Goal: Obtain resource: Download file/media

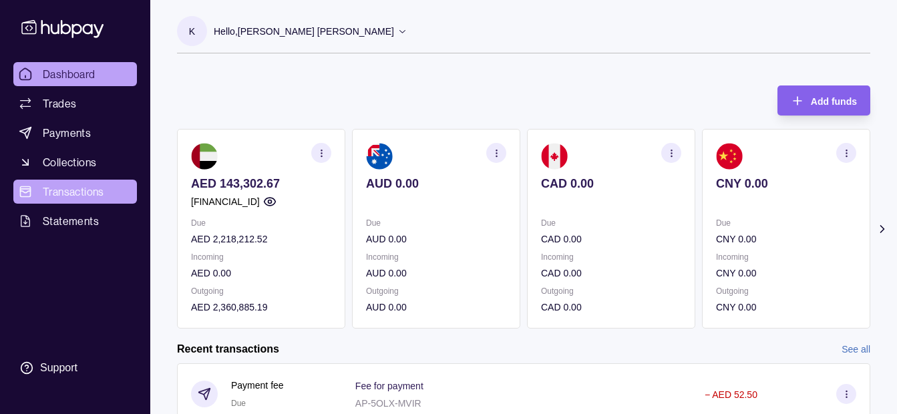
click at [95, 189] on span "Transactions" at bounding box center [73, 192] width 61 height 16
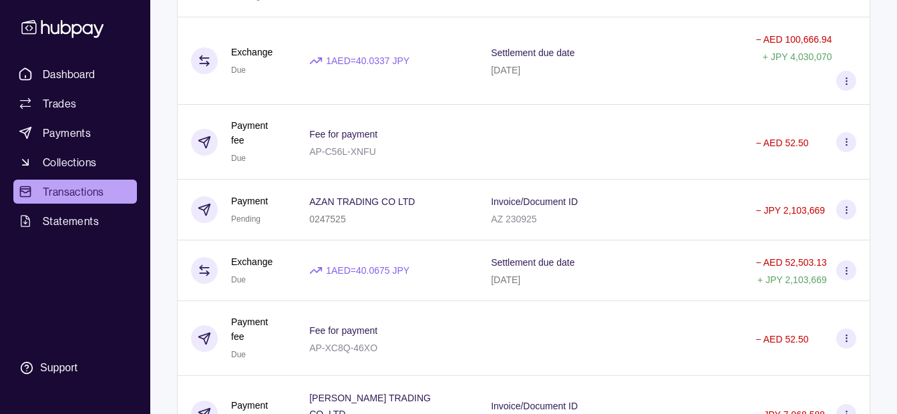
scroll to position [1537, 0]
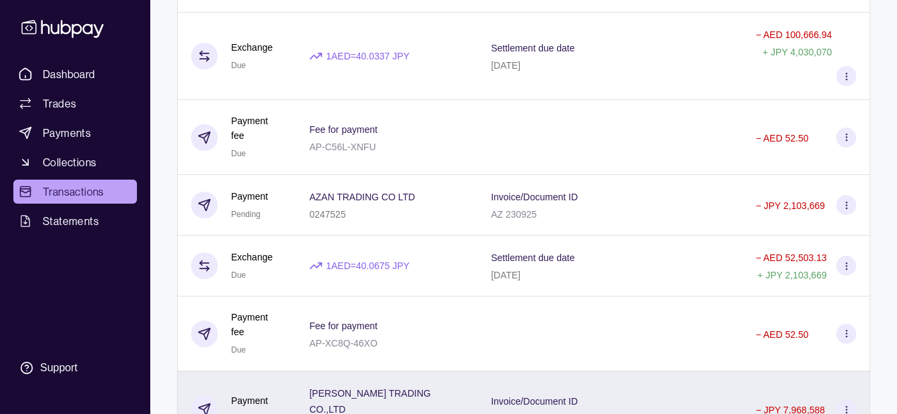
click at [468, 372] on div "[PERSON_NAME] TRADING CO.,LTD 0197351" at bounding box center [387, 410] width 182 height 77
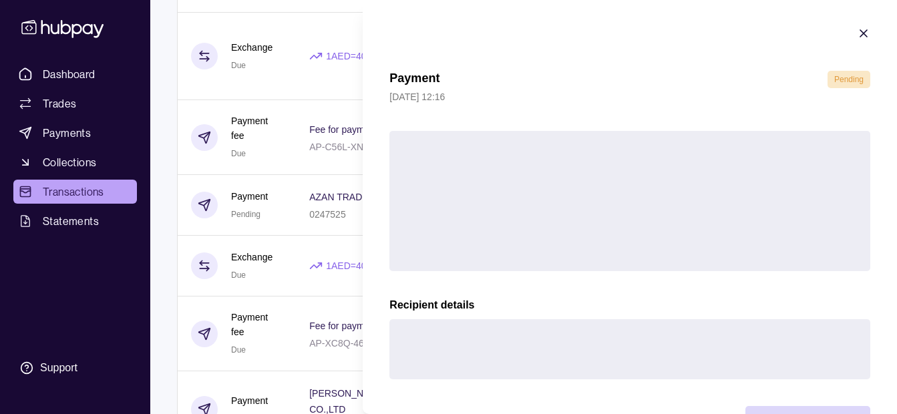
scroll to position [49, 0]
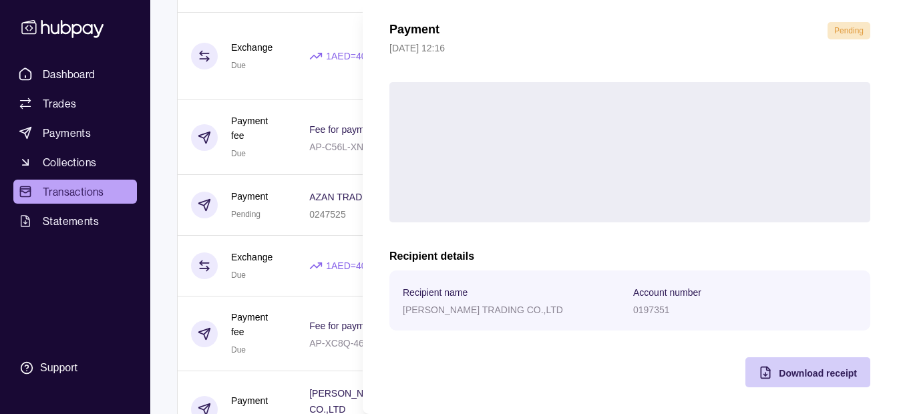
click at [801, 370] on span "Download receipt" at bounding box center [818, 373] width 78 height 11
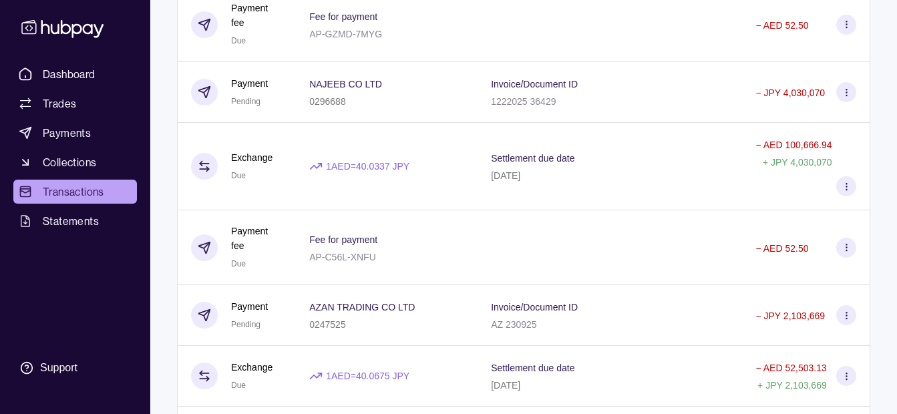
scroll to position [1403, 0]
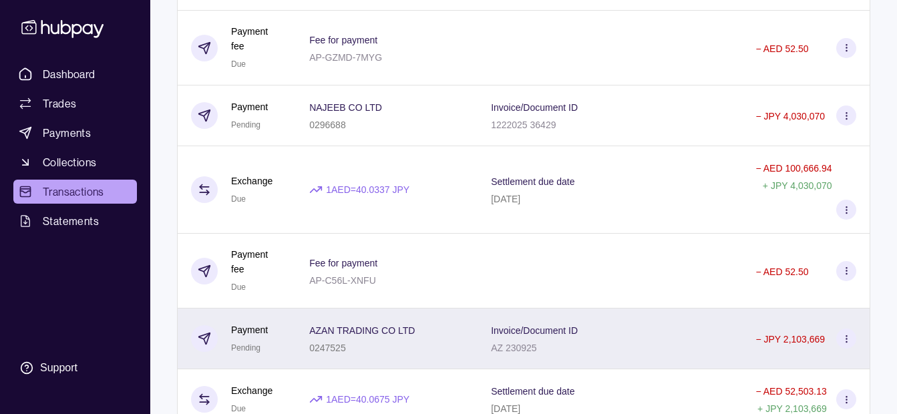
click at [392, 325] on p "AZAN TRADING CO LTD" at bounding box center [362, 330] width 106 height 11
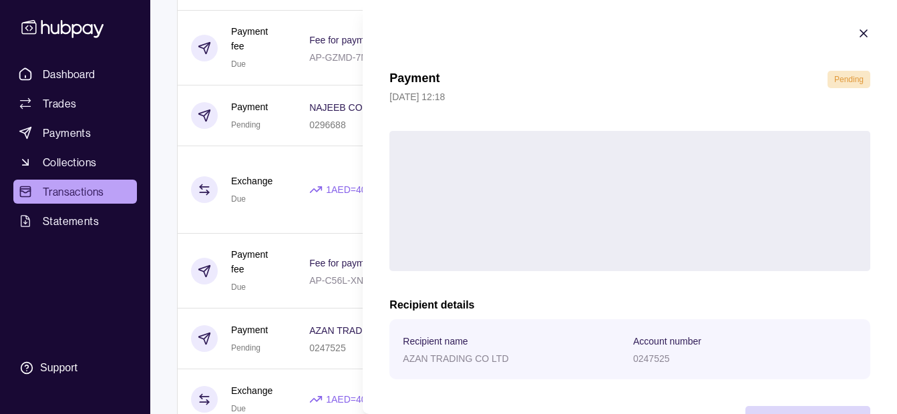
scroll to position [49, 0]
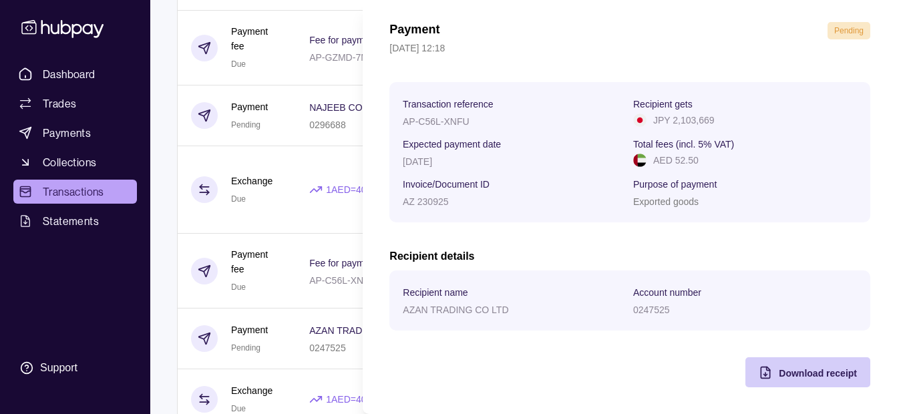
click at [798, 384] on div "Download receipt" at bounding box center [798, 372] width 118 height 30
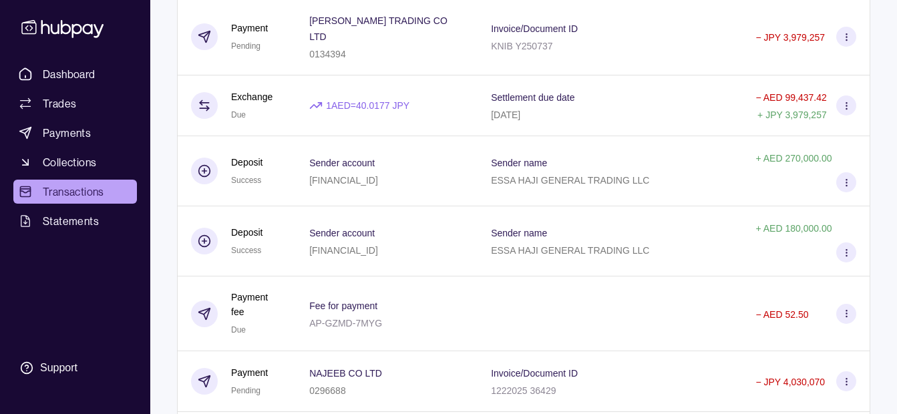
scroll to position [1136, 0]
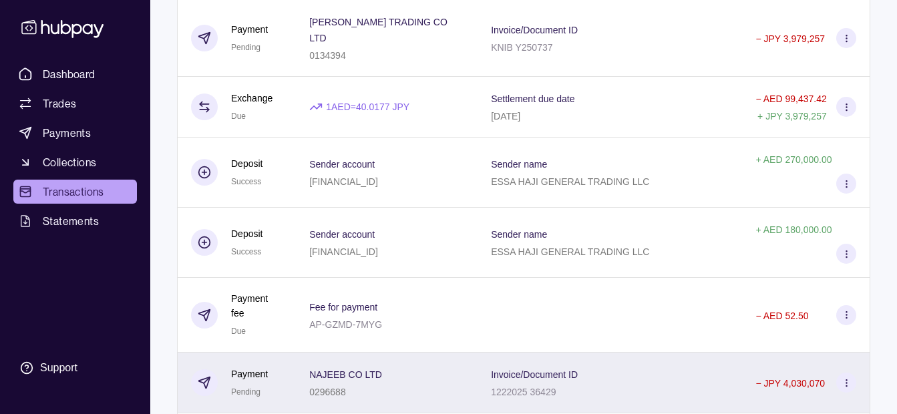
click at [382, 384] on div "0296688" at bounding box center [345, 392] width 73 height 16
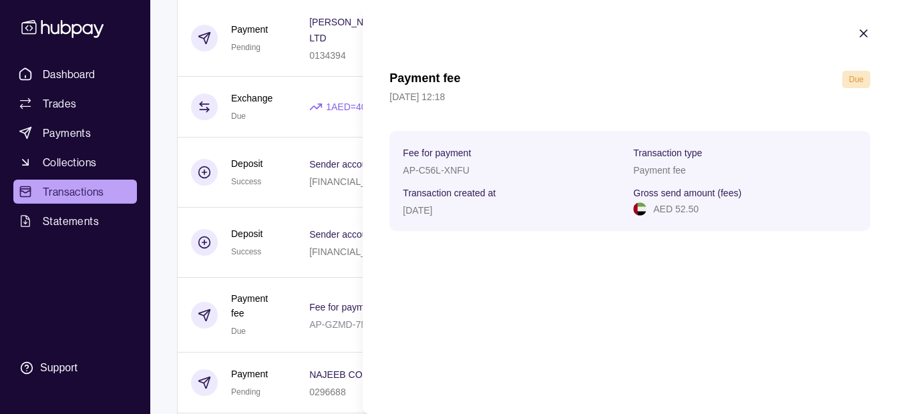
click at [364, 267] on div "Payment fee Due [DATE] 12:18 Fee for payment AP-C56L-XNFU Transaction type Paym…" at bounding box center [630, 207] width 535 height 414
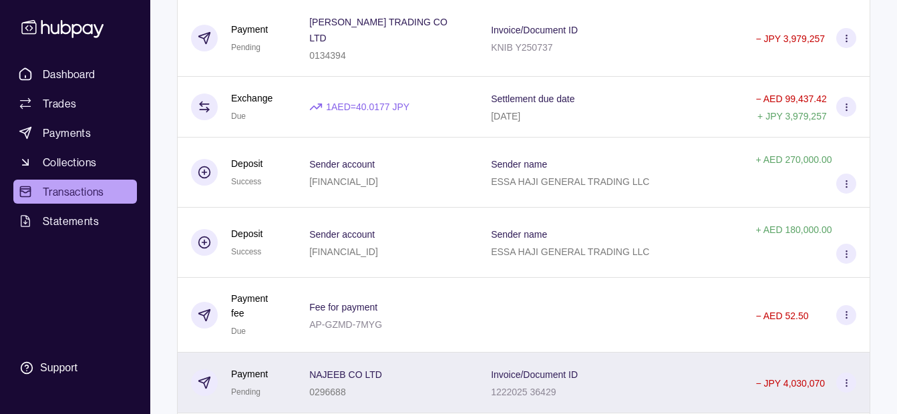
click at [335, 387] on p "0296688" at bounding box center [327, 392] width 37 height 11
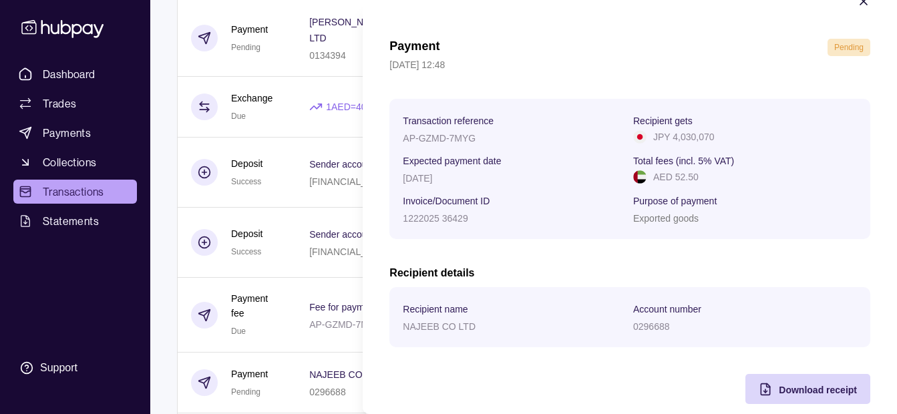
scroll to position [49, 0]
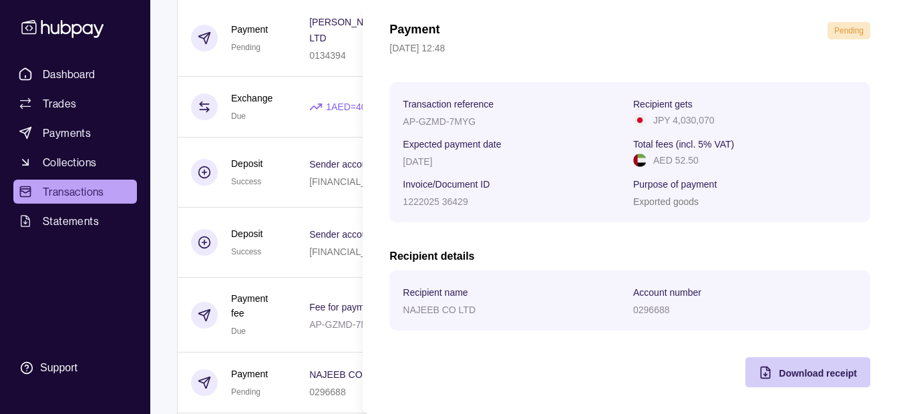
click at [786, 374] on span "Download receipt" at bounding box center [818, 373] width 78 height 11
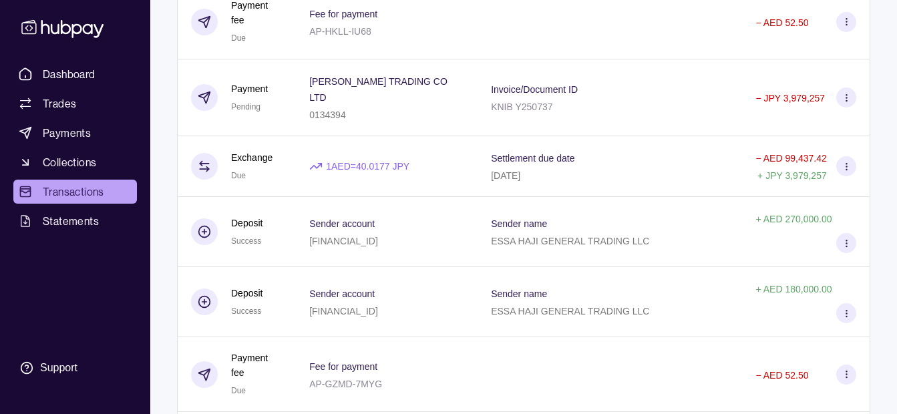
scroll to position [935, 0]
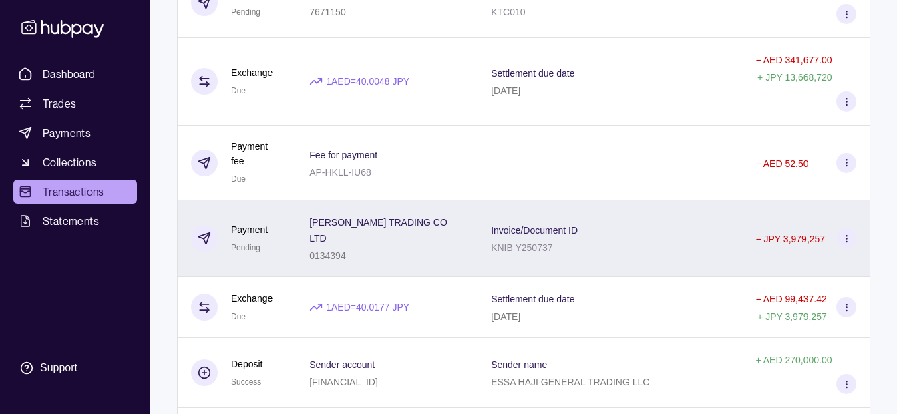
click at [433, 214] on div "[PERSON_NAME] TRADING CO LTD 0134394" at bounding box center [386, 238] width 155 height 49
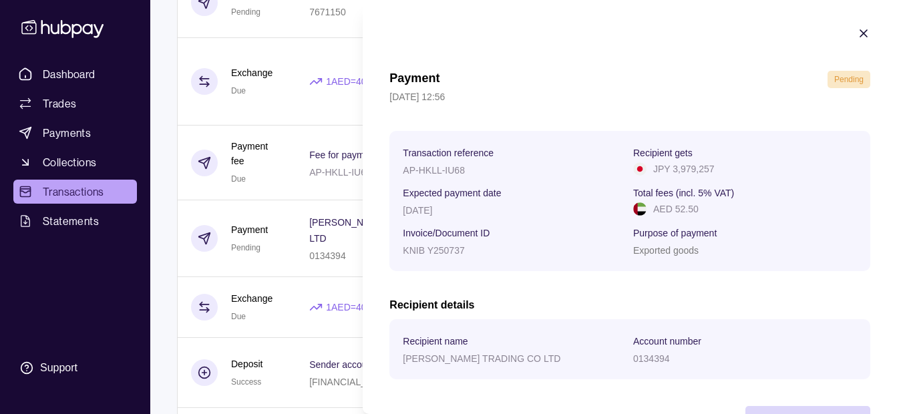
scroll to position [49, 0]
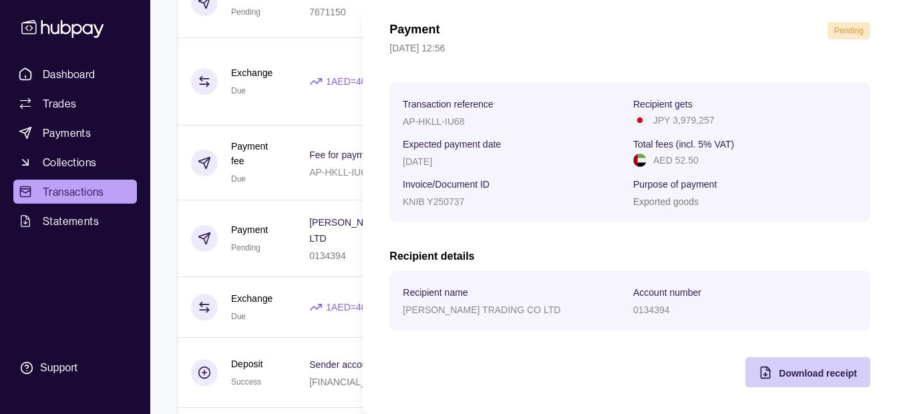
click at [780, 384] on div "Download receipt" at bounding box center [798, 372] width 118 height 30
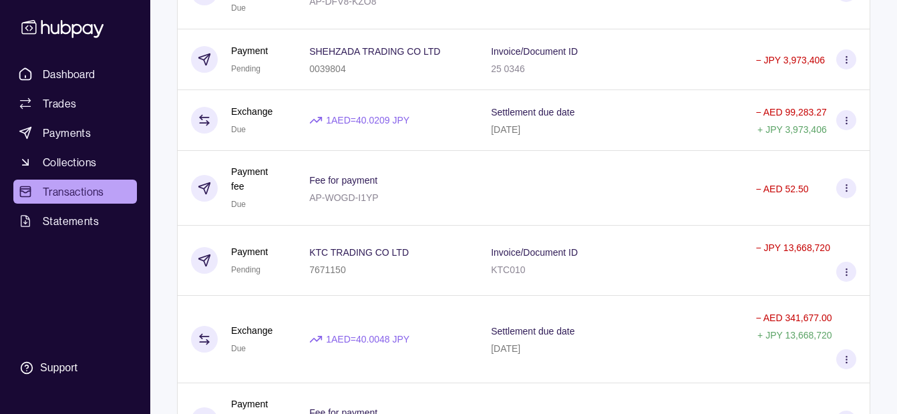
scroll to position [601, 0]
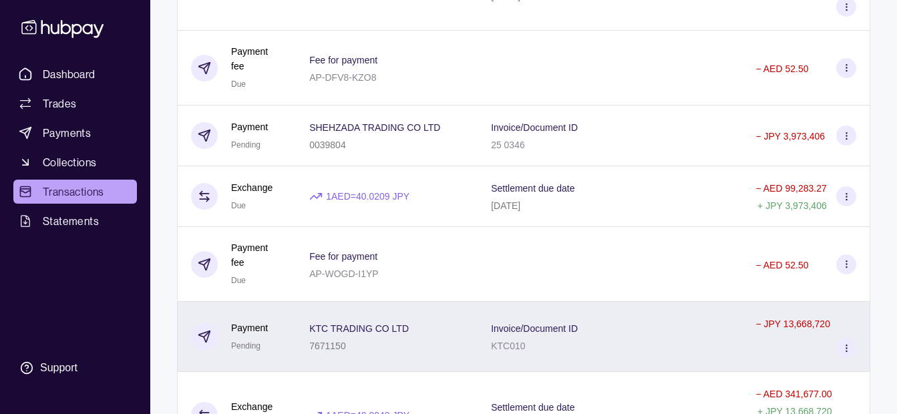
click at [395, 323] on p "KTC TRADING CO LTD" at bounding box center [359, 328] width 100 height 11
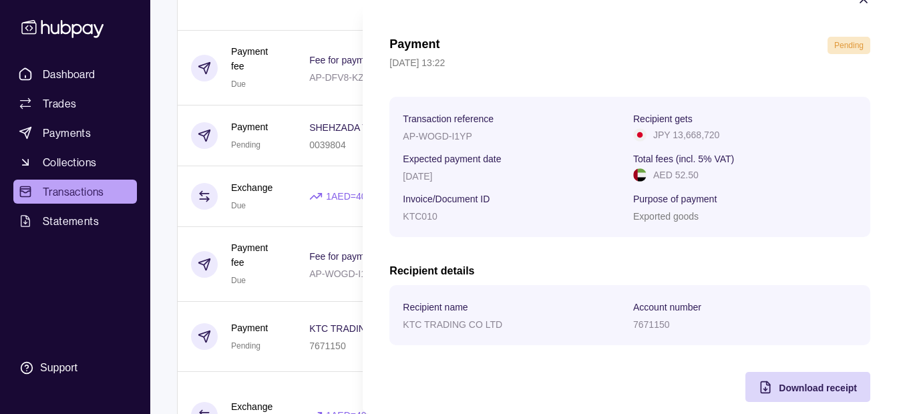
scroll to position [49, 0]
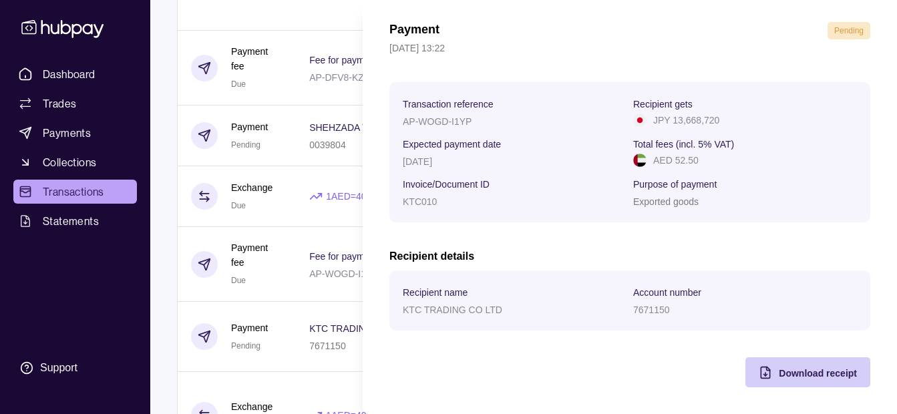
click at [779, 369] on span "Download receipt" at bounding box center [818, 373] width 78 height 11
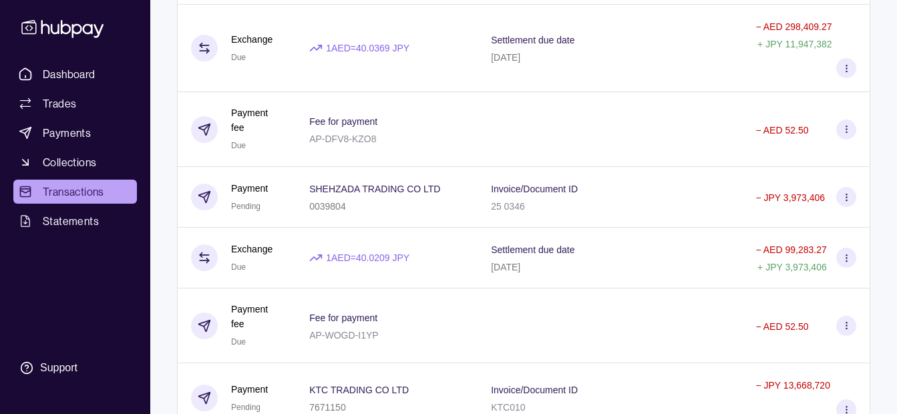
scroll to position [468, 0]
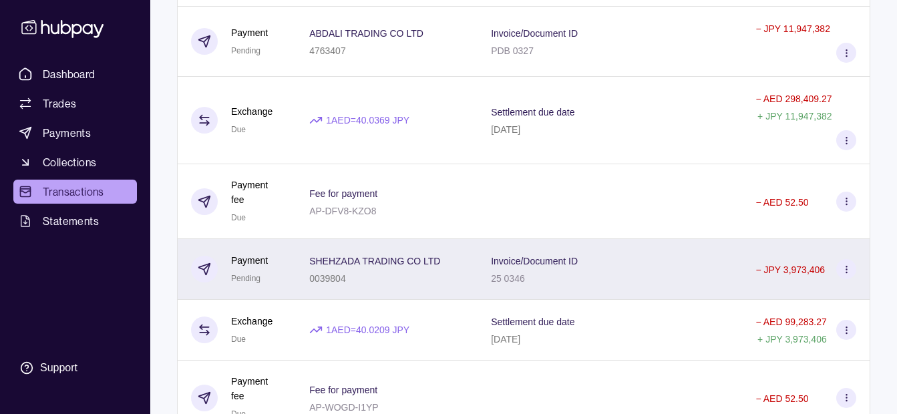
click at [422, 256] on p "SHEHZADA TRADING CO LTD" at bounding box center [374, 261] width 131 height 11
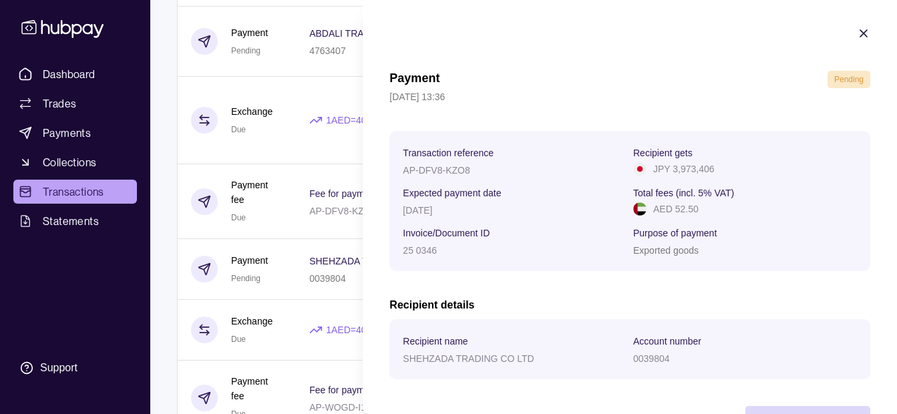
scroll to position [49, 0]
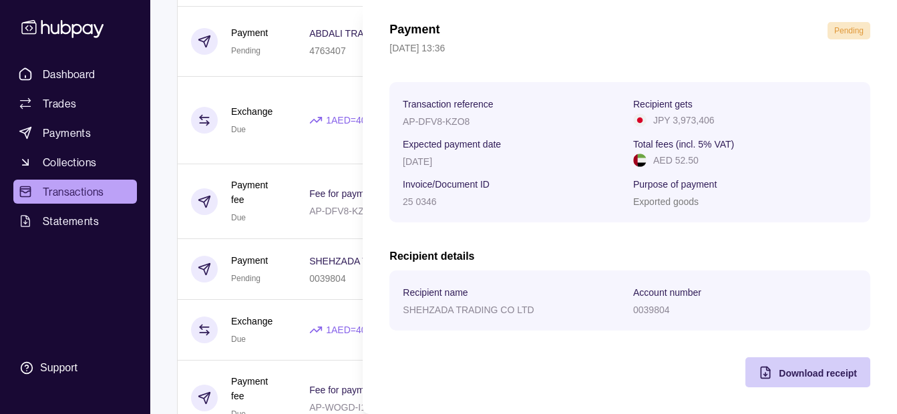
click at [779, 367] on div "Download receipt" at bounding box center [818, 373] width 78 height 16
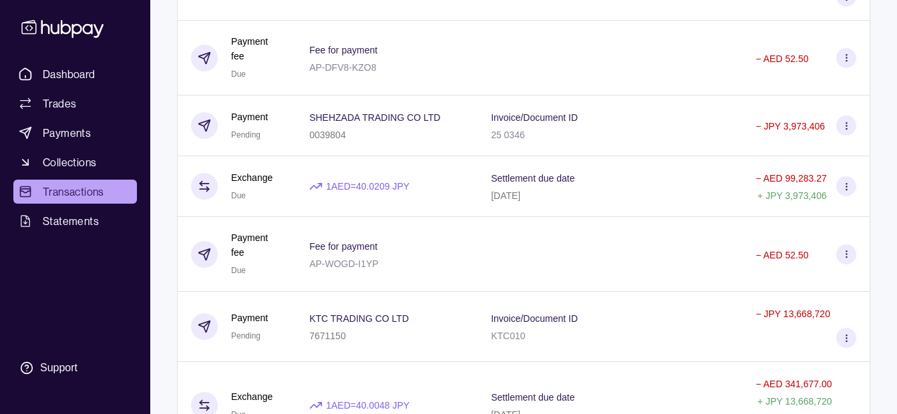
scroll to position [601, 0]
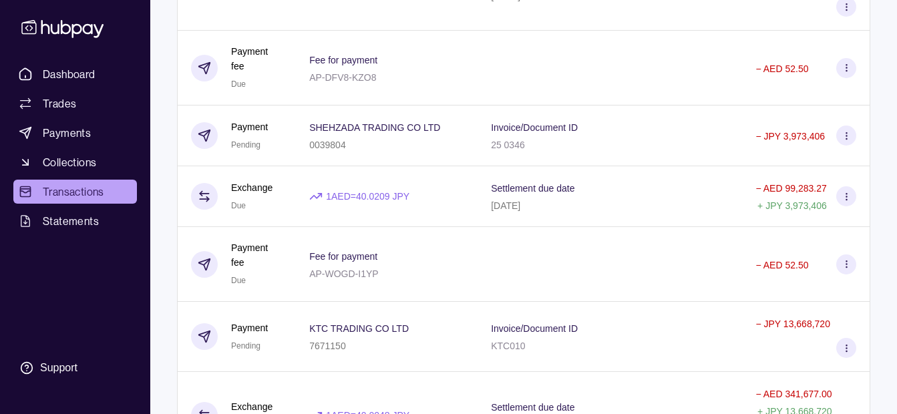
click at [357, 323] on p "KTC TRADING CO LTD" at bounding box center [359, 328] width 100 height 11
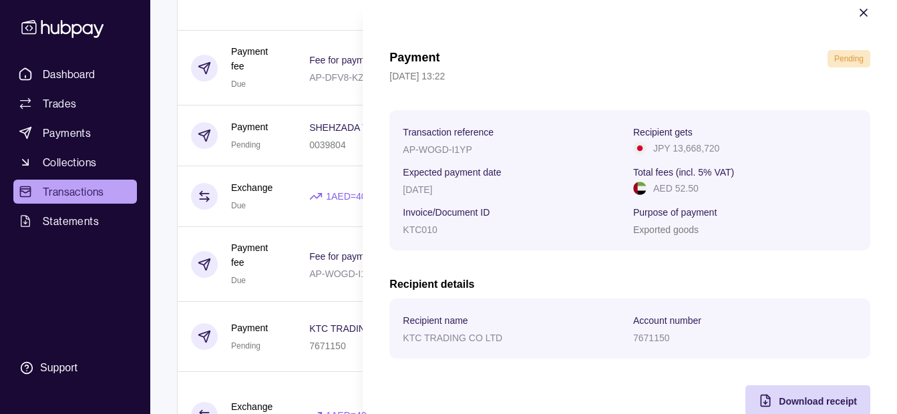
scroll to position [49, 0]
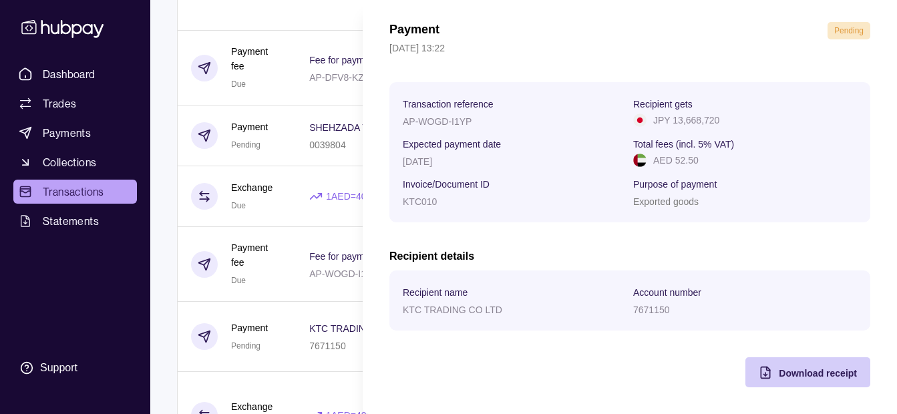
click at [805, 375] on span "Download receipt" at bounding box center [818, 373] width 78 height 11
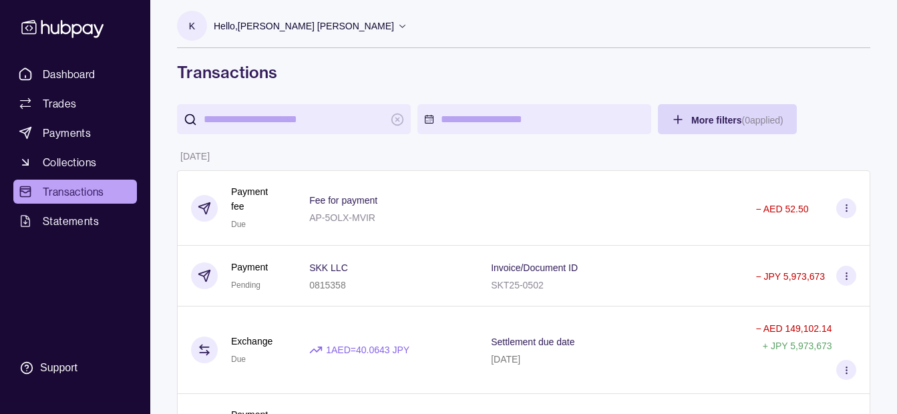
scroll to position [0, 0]
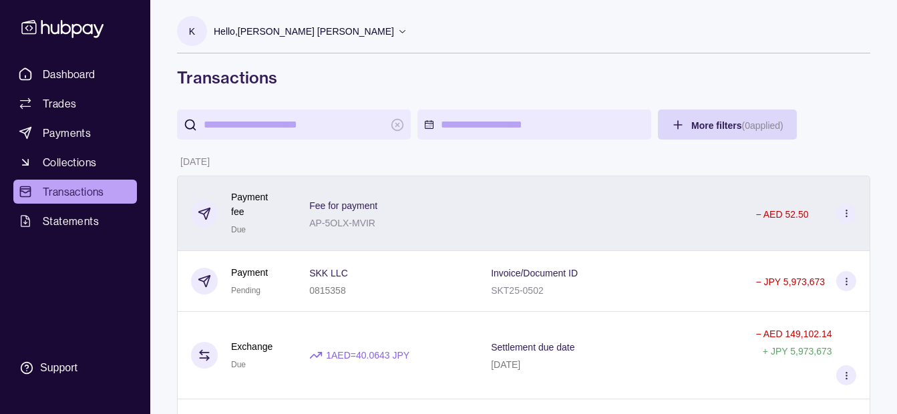
click at [451, 202] on div "Fee for payment AP-5OLX-MVIR" at bounding box center [386, 213] width 155 height 33
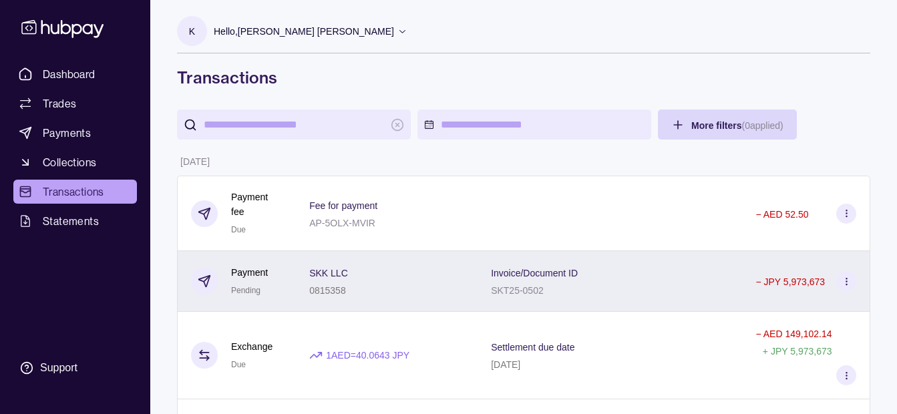
click at [420, 269] on div "SKK LLC 0815358" at bounding box center [386, 281] width 155 height 33
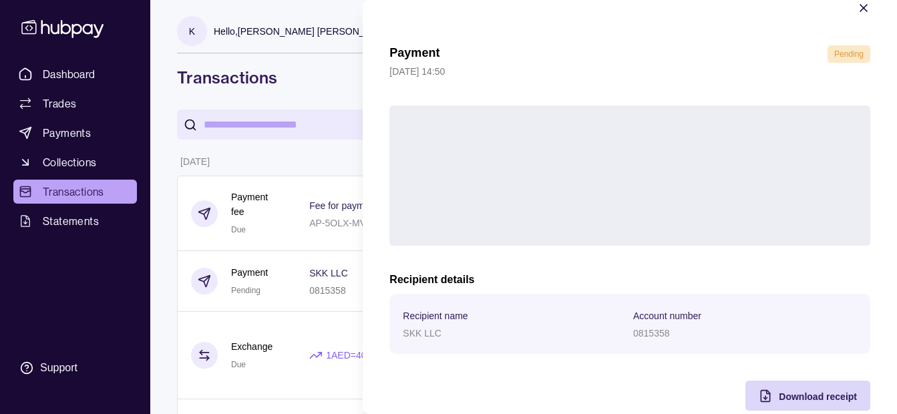
scroll to position [49, 0]
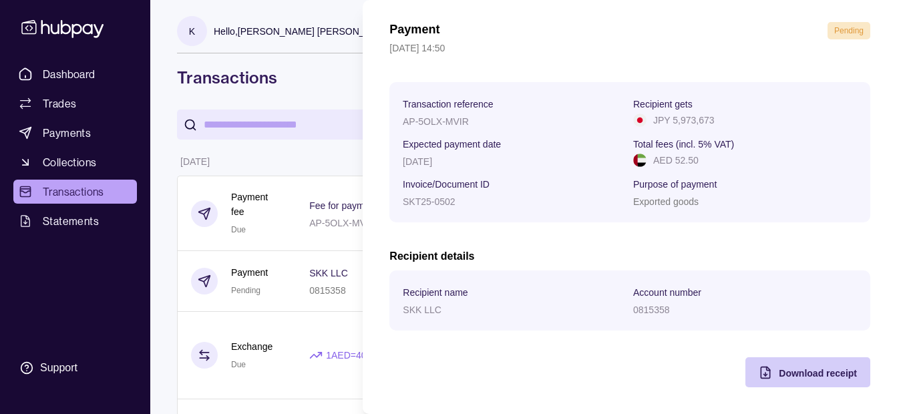
click at [792, 365] on div "Download receipt" at bounding box center [818, 373] width 78 height 16
drag, startPoint x: 782, startPoint y: 70, endPoint x: 543, endPoint y: 176, distance: 262.1
click at [543, 176] on section "Invoice/Document ID" at bounding box center [515, 184] width 224 height 16
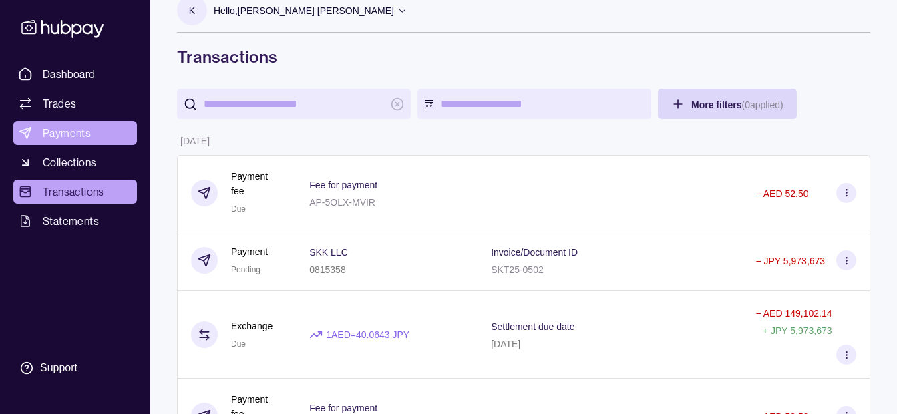
scroll to position [0, 0]
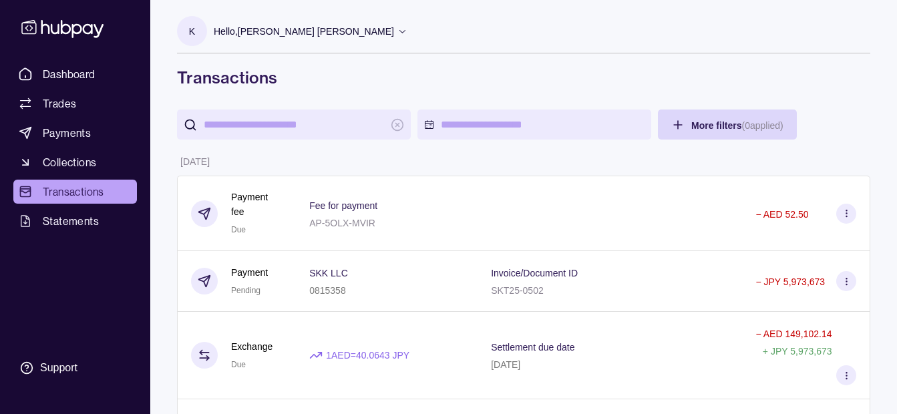
click at [331, 31] on p "Hello, [PERSON_NAME] [PERSON_NAME]" at bounding box center [304, 31] width 180 height 15
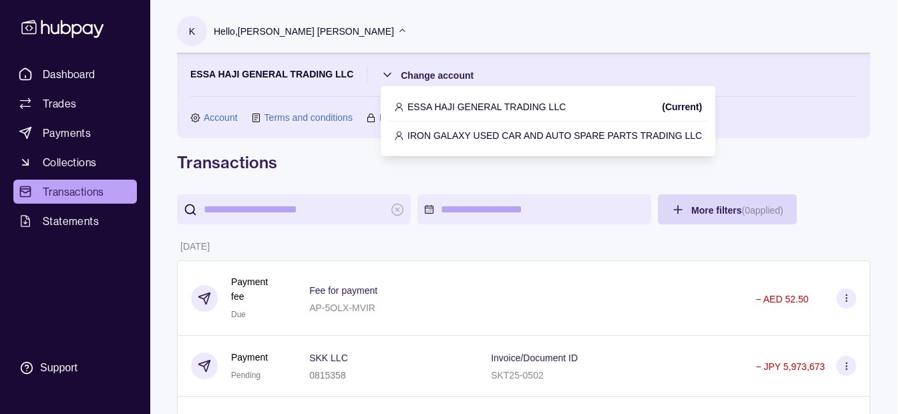
click at [451, 136] on p "IRON GALAXY USED CAR AND AUTO SPARE PARTS TRADING LLC" at bounding box center [555, 135] width 295 height 15
